Goal: Task Accomplishment & Management: Use online tool/utility

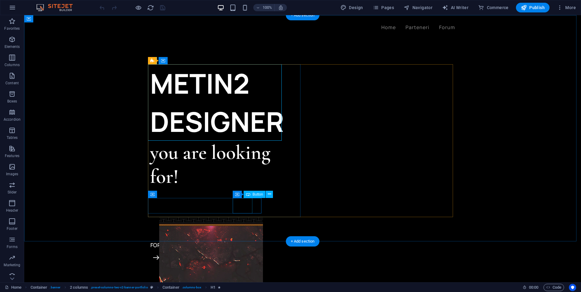
click at [242, 237] on div "FORUM" at bounding box center [226, 244] width 153 height 15
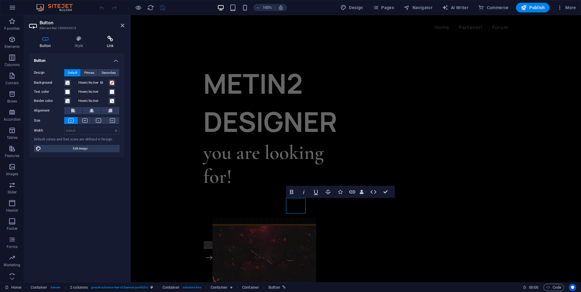
click at [111, 44] on h4 "Link" at bounding box center [110, 42] width 28 height 13
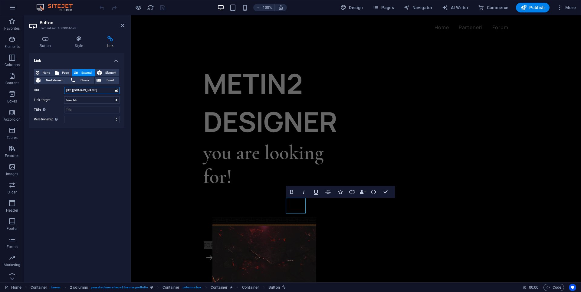
drag, startPoint x: 106, startPoint y: 91, endPoint x: 58, endPoint y: 89, distance: 48.5
click at [58, 89] on div "URL [URL][DOMAIN_NAME]" at bounding box center [77, 90] width 86 height 7
paste input "a"
type input "a"
drag, startPoint x: 71, startPoint y: 90, endPoint x: 61, endPoint y: 90, distance: 9.1
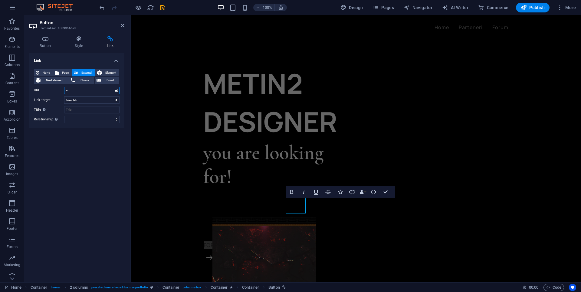
click at [61, 90] on div "URL a" at bounding box center [77, 90] width 86 height 7
paste input "text"
paste input "[URL][DOMAIN_NAME]"
type input "[URL][DOMAIN_NAME]"
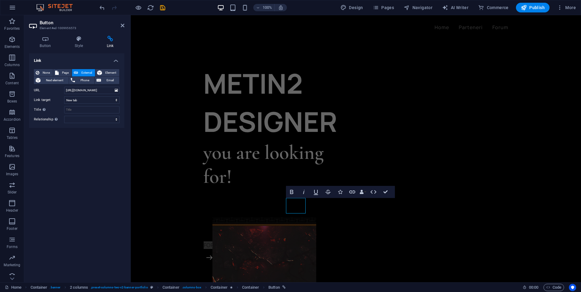
click at [112, 158] on div "Link None Page External Element Next element Phone Email Page Home Projects Leg…" at bounding box center [76, 165] width 95 height 224
click at [111, 156] on div "Link None Page External Element Next element Phone Email Page Home Projects Leg…" at bounding box center [76, 165] width 95 height 224
click at [164, 6] on icon "save" at bounding box center [162, 7] width 7 height 7
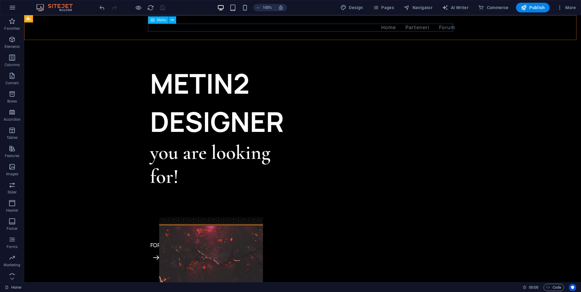
click at [445, 27] on nav "Home Parteneri Forum" at bounding box center [302, 28] width 305 height 8
select select "1"
select select
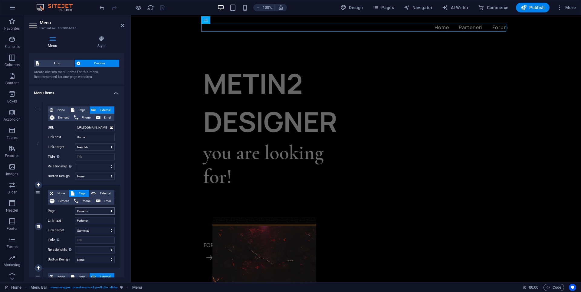
scroll to position [100, 0]
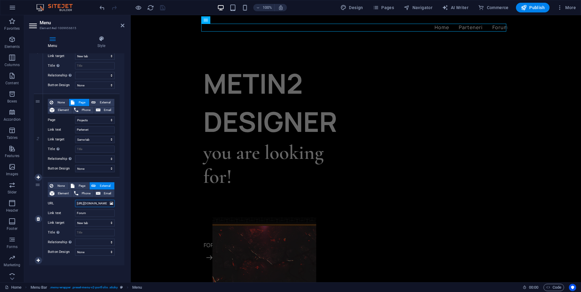
click at [87, 202] on input "[URL][DOMAIN_NAME]" at bounding box center [95, 203] width 40 height 7
drag, startPoint x: 92, startPoint y: 203, endPoint x: 103, endPoint y: 208, distance: 11.4
click at [123, 203] on div "1 None Page External Element Phone Email Page Home Projects Legal Notice Privac…" at bounding box center [76, 135] width 95 height 259
click at [105, 202] on input "[URL][DOMAIN_NAME]" at bounding box center [95, 203] width 40 height 7
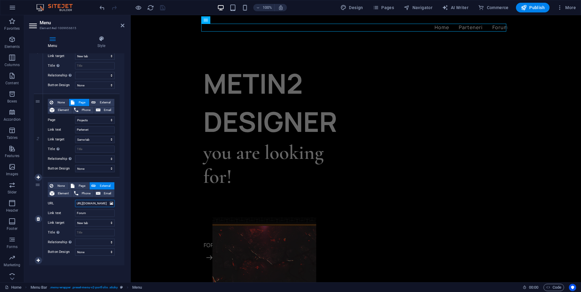
scroll to position [0, 0]
drag, startPoint x: 105, startPoint y: 202, endPoint x: 58, endPoint y: 203, distance: 47.6
click at [58, 203] on div "URL [URL][DOMAIN_NAME]" at bounding box center [81, 203] width 67 height 7
paste input "index.php"
type input "[URL][DOMAIN_NAME]"
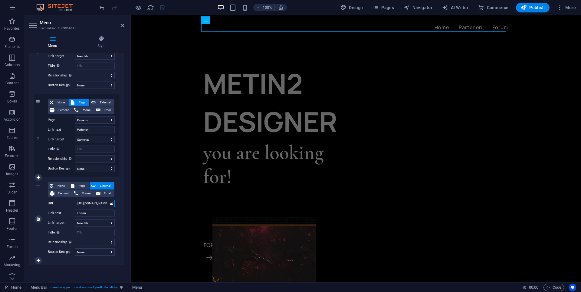
scroll to position [0, 27]
select select
type input "[URL][DOMAIN_NAME]"
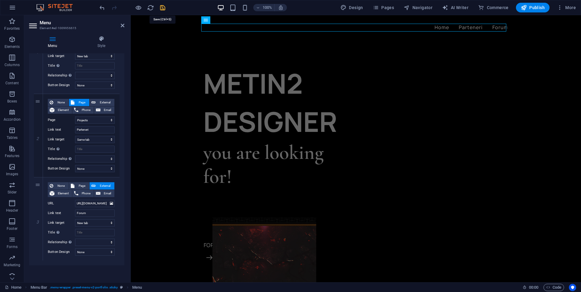
click at [162, 9] on icon "save" at bounding box center [162, 7] width 7 height 7
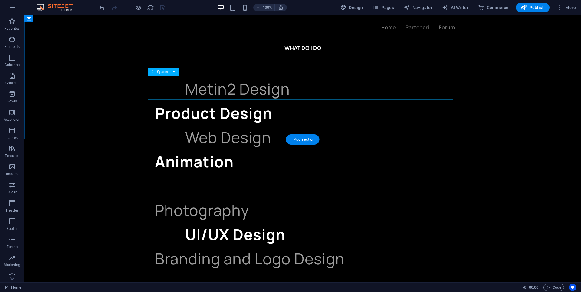
scroll to position [515, 0]
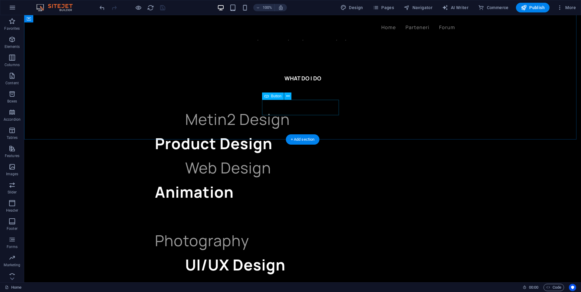
select select "px"
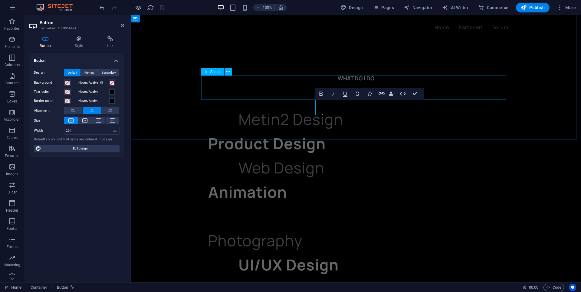
drag, startPoint x: 361, startPoint y: 109, endPoint x: 293, endPoint y: 91, distance: 69.6
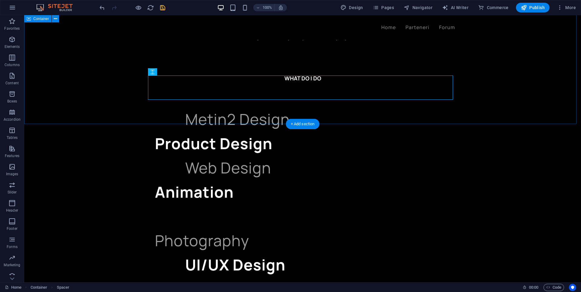
click at [292, 111] on div "WHAT DO I DO Metin2 Design Product Design Web Design Animation Photography UI/U…" at bounding box center [302, 248] width 557 height 396
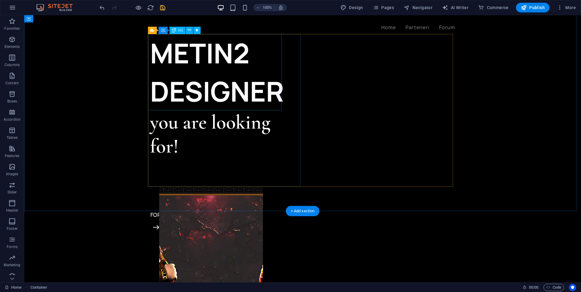
scroll to position [0, 0]
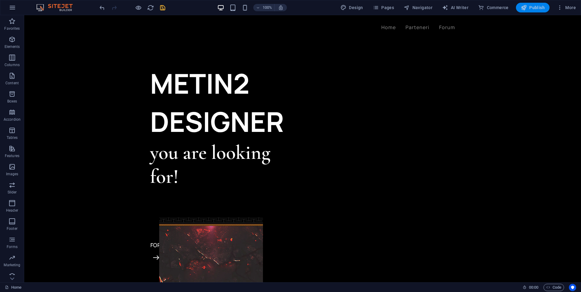
click at [531, 7] on span "Publish" at bounding box center [533, 8] width 24 height 6
